Goal: Information Seeking & Learning: Learn about a topic

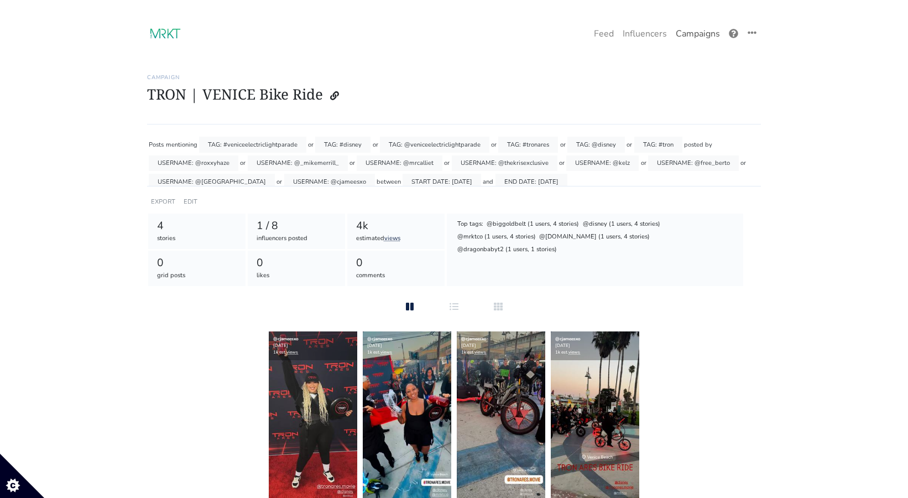
click at [693, 35] on link "Campaigns" at bounding box center [698, 34] width 53 height 22
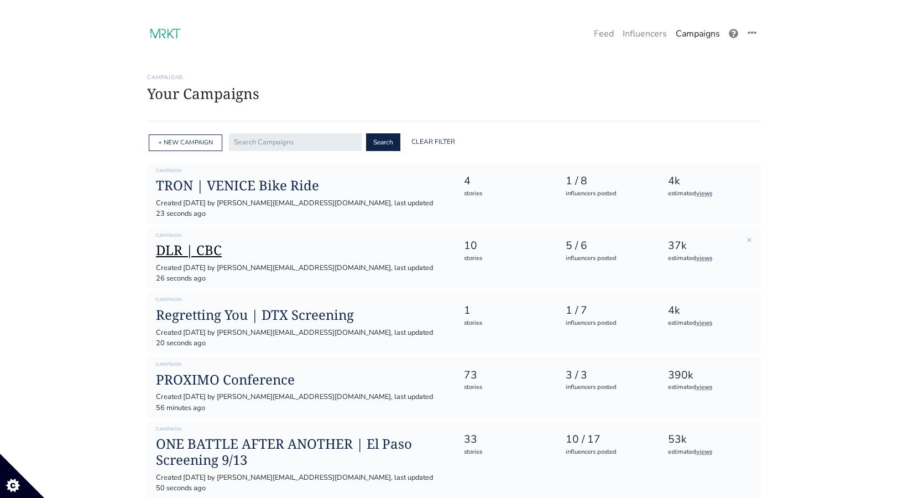
click at [199, 246] on h1 "DLR | CBC" at bounding box center [301, 250] width 290 height 16
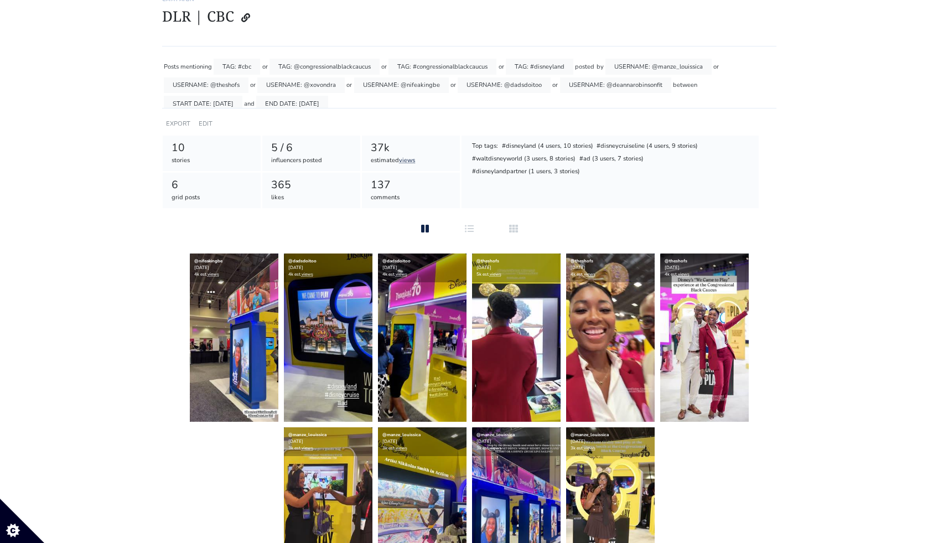
scroll to position [80, 0]
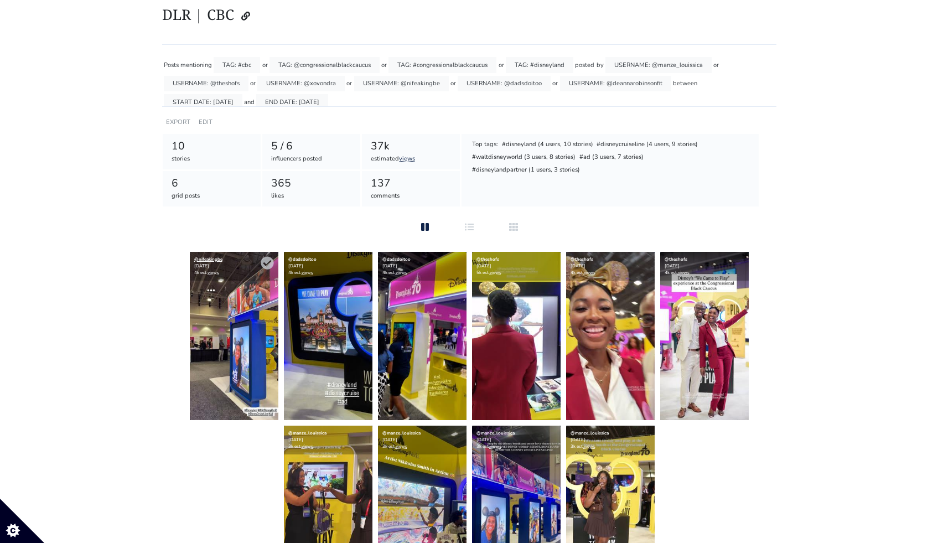
click at [206, 259] on link "@nifeakingbe" at bounding box center [208, 259] width 28 height 6
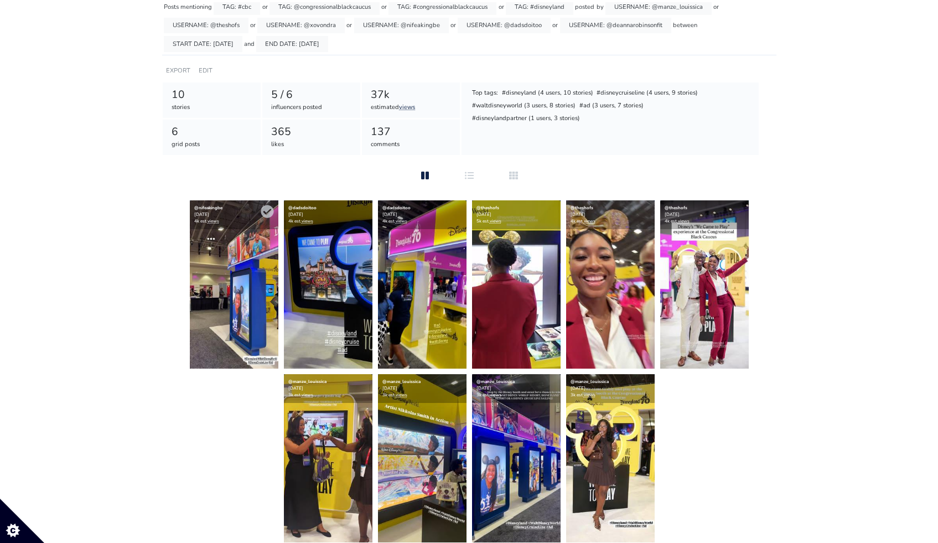
scroll to position [127, 0]
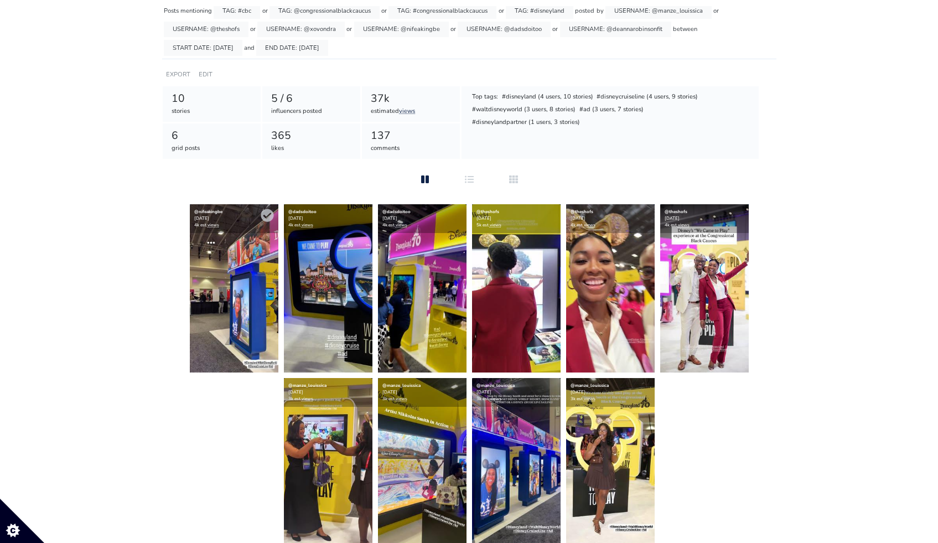
click at [235, 271] on img at bounding box center [234, 288] width 89 height 168
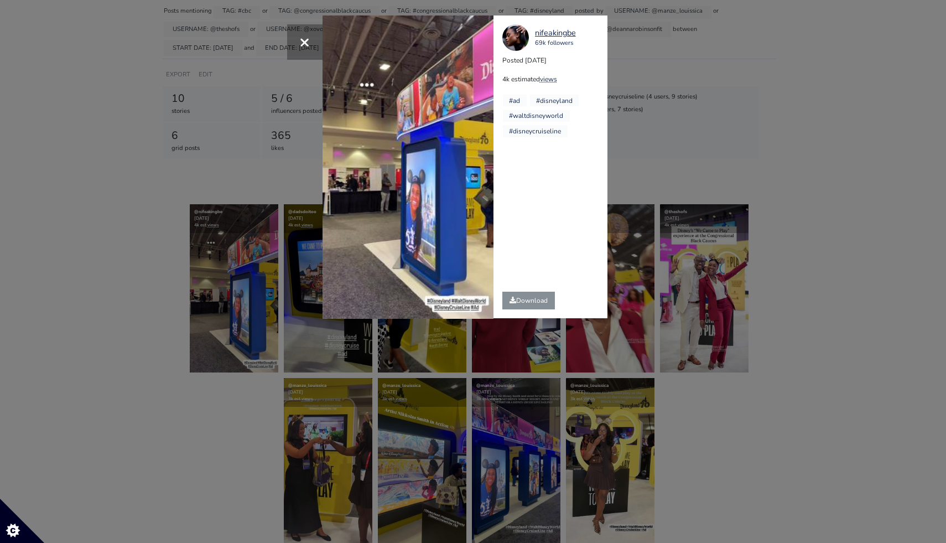
click at [791, 206] on div "× Your browser does not support HTML5 video. nifeakingbe 69k followers Posted 2…" at bounding box center [473, 271] width 946 height 543
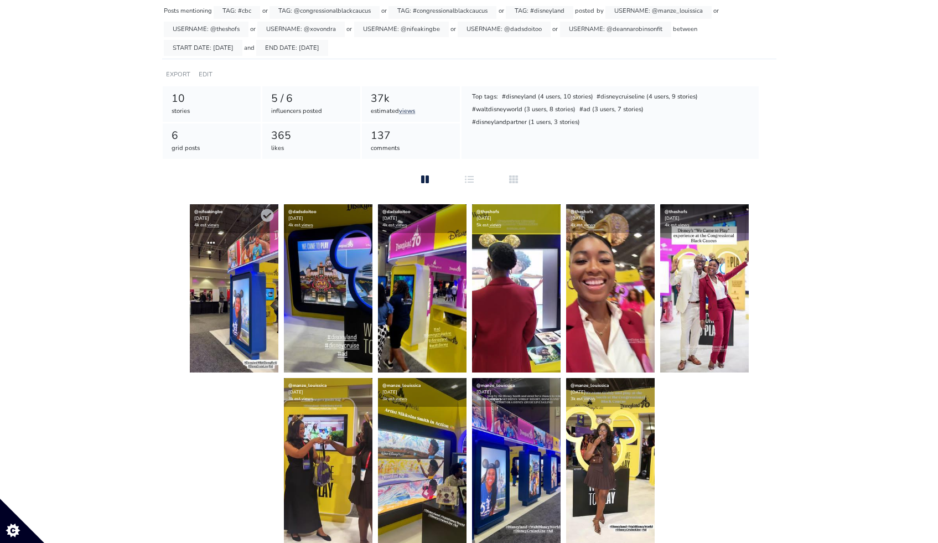
click at [243, 303] on img at bounding box center [234, 288] width 89 height 168
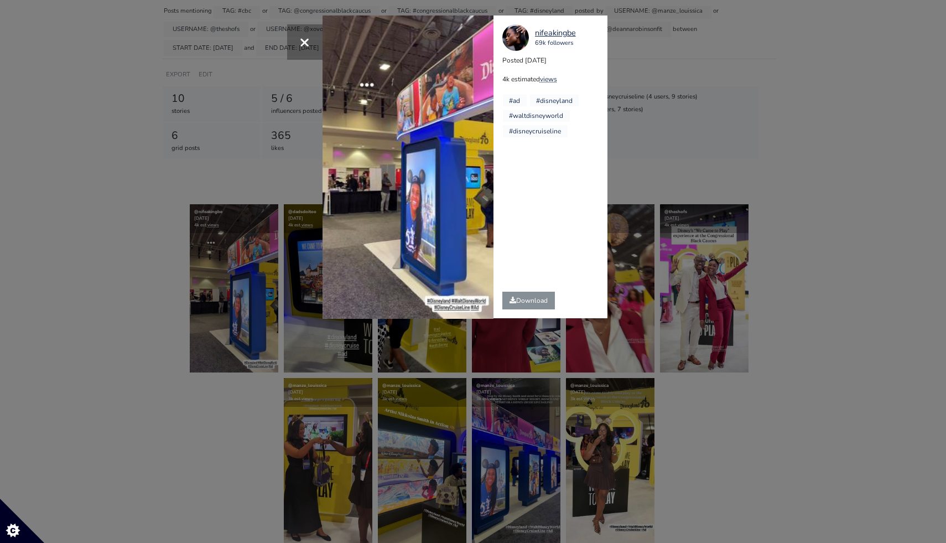
click at [841, 193] on div "× Your browser does not support HTML5 video. nifeakingbe 69k followers Posted 2…" at bounding box center [473, 271] width 946 height 543
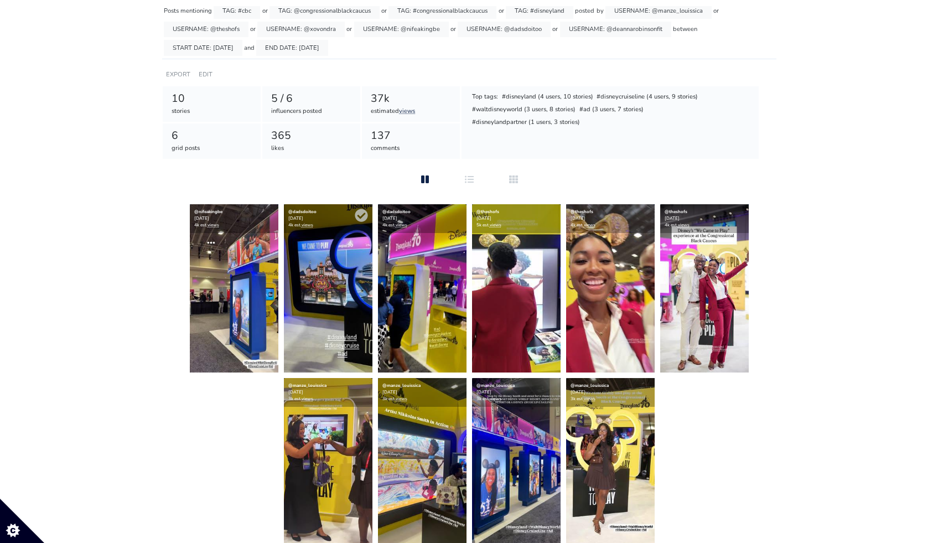
click at [295, 302] on img at bounding box center [328, 288] width 89 height 168
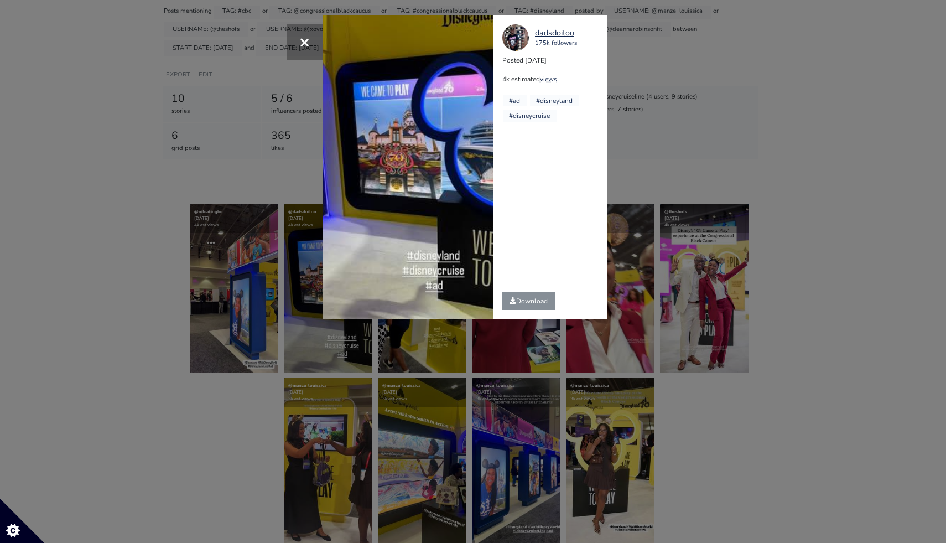
click at [721, 193] on div "× Your browser does not support HTML5 video. dadsdoitoo 175k followers Posted 2…" at bounding box center [473, 271] width 946 height 543
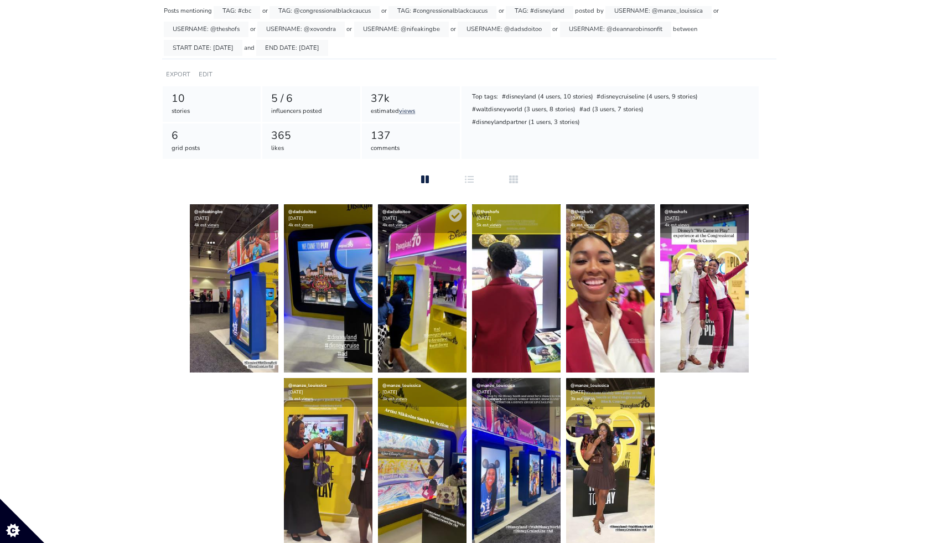
click at [429, 347] on img at bounding box center [422, 288] width 89 height 168
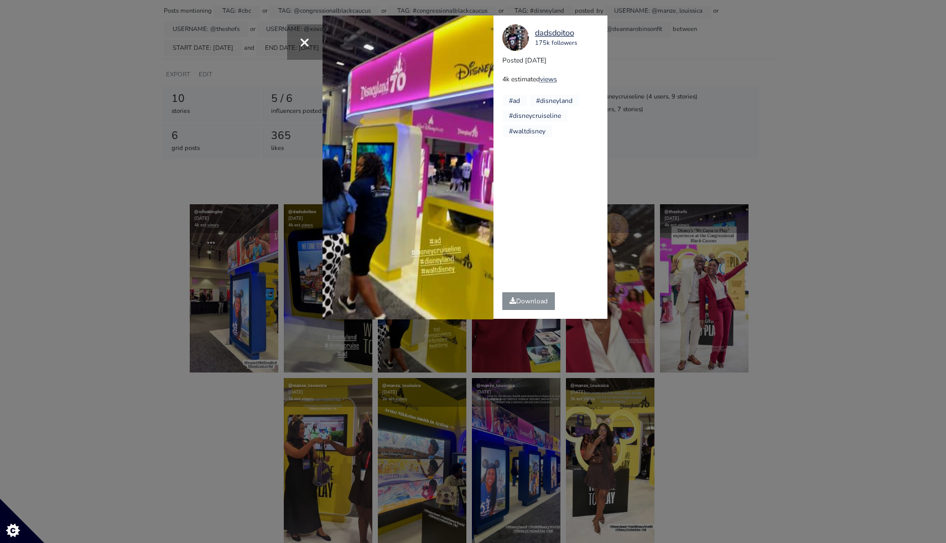
click at [846, 218] on div "× Your browser does not support HTML5 video. dadsdoitoo 175k followers Posted 2…" at bounding box center [473, 271] width 946 height 543
